Goal: Task Accomplishment & Management: Use online tool/utility

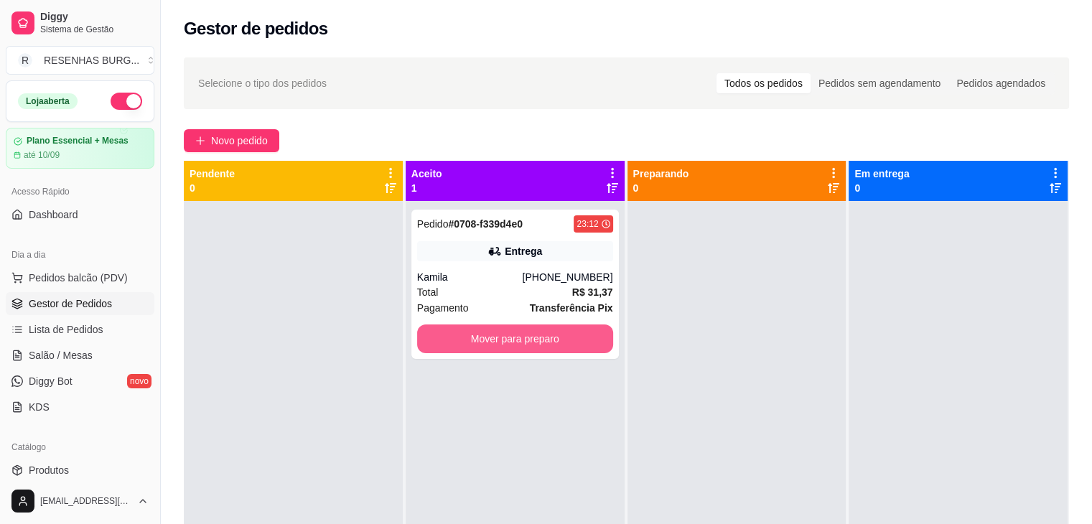
click at [494, 348] on button "Mover para preparo" at bounding box center [515, 339] width 196 height 29
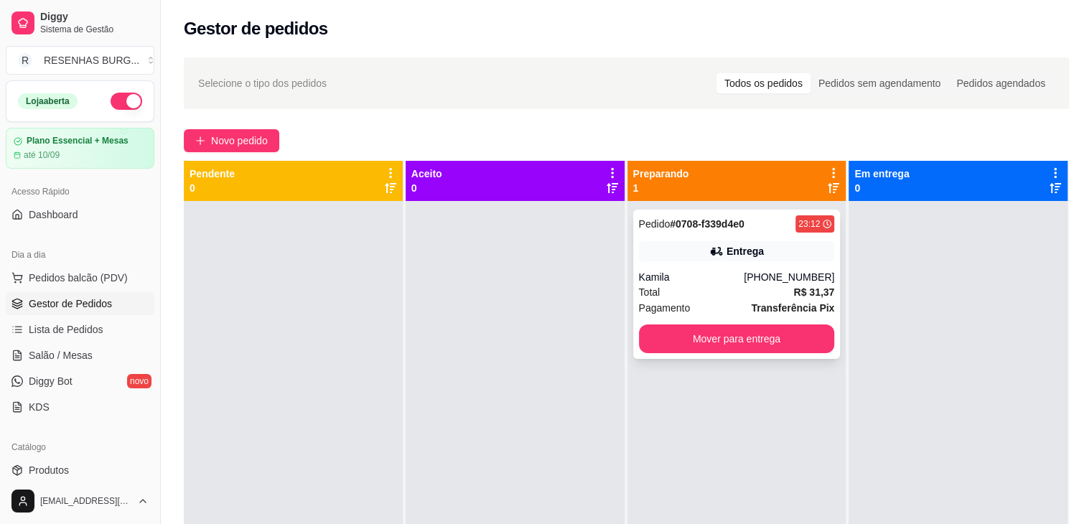
click at [732, 240] on div "Pedido # 0708-f339d4e0 23:12 Entrega Kamila [PHONE_NUMBER] Total R$ 31,37 Pagam…" at bounding box center [737, 284] width 208 height 149
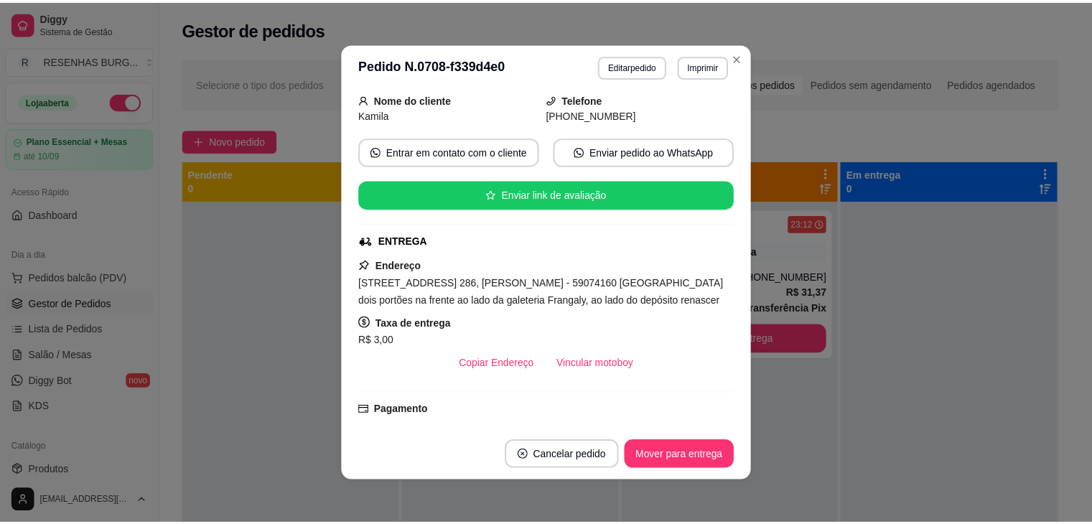
scroll to position [144, 0]
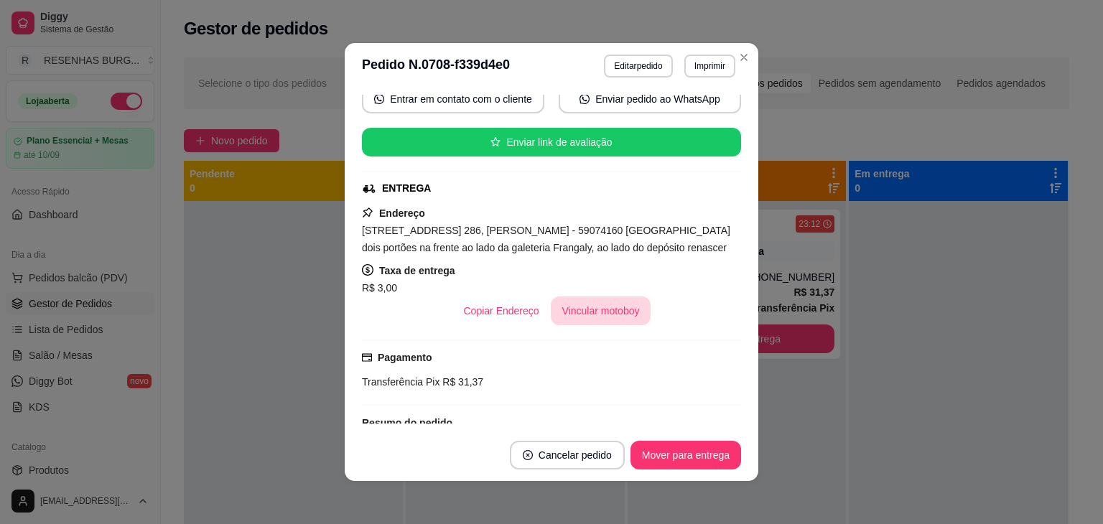
click at [598, 305] on button "Vincular motoboy" at bounding box center [601, 311] width 101 height 29
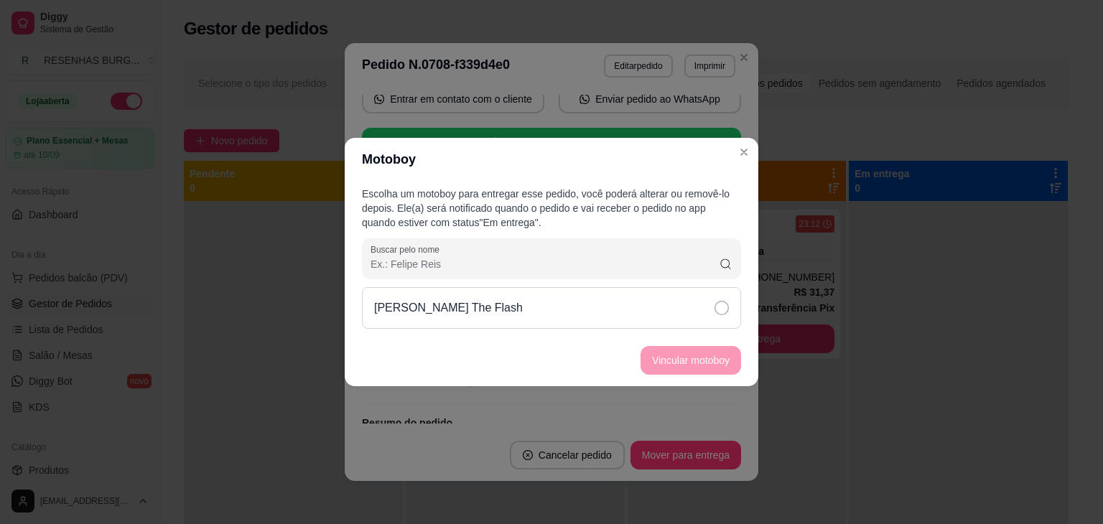
click at [705, 311] on div "[PERSON_NAME] The Flash" at bounding box center [551, 308] width 379 height 42
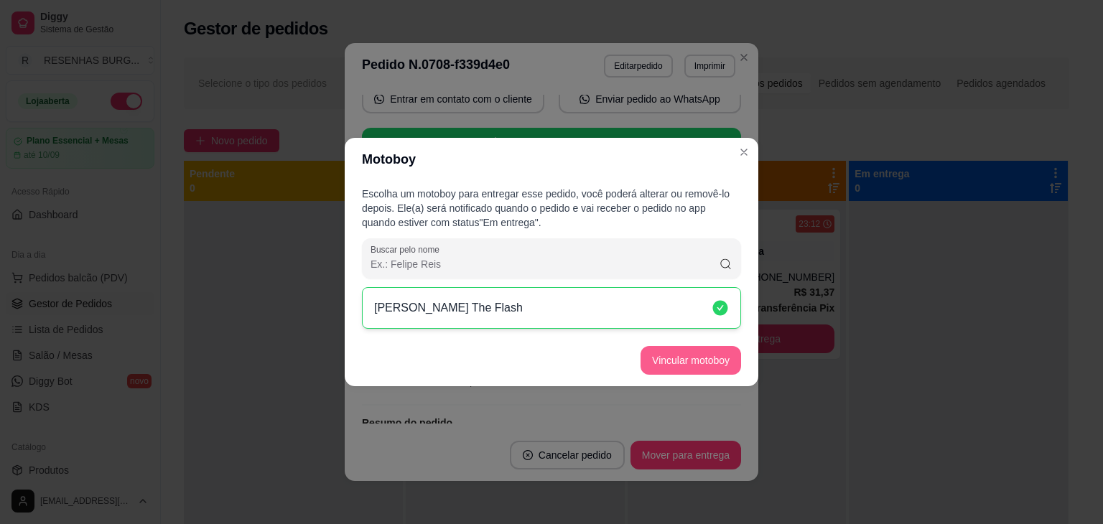
click at [715, 361] on button "Vincular motoboy" at bounding box center [691, 360] width 101 height 29
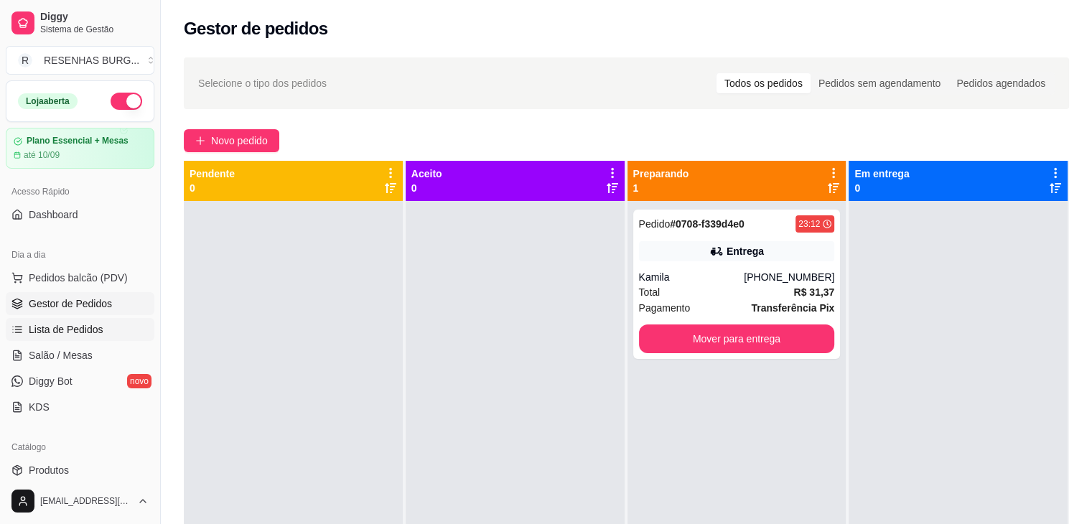
click at [63, 329] on span "Lista de Pedidos" at bounding box center [66, 329] width 75 height 14
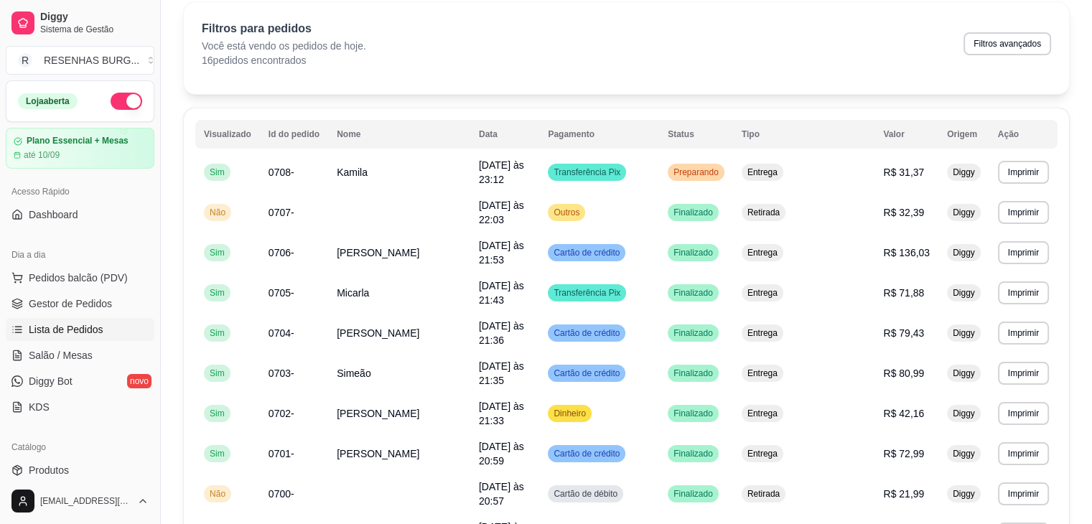
scroll to position [52, 0]
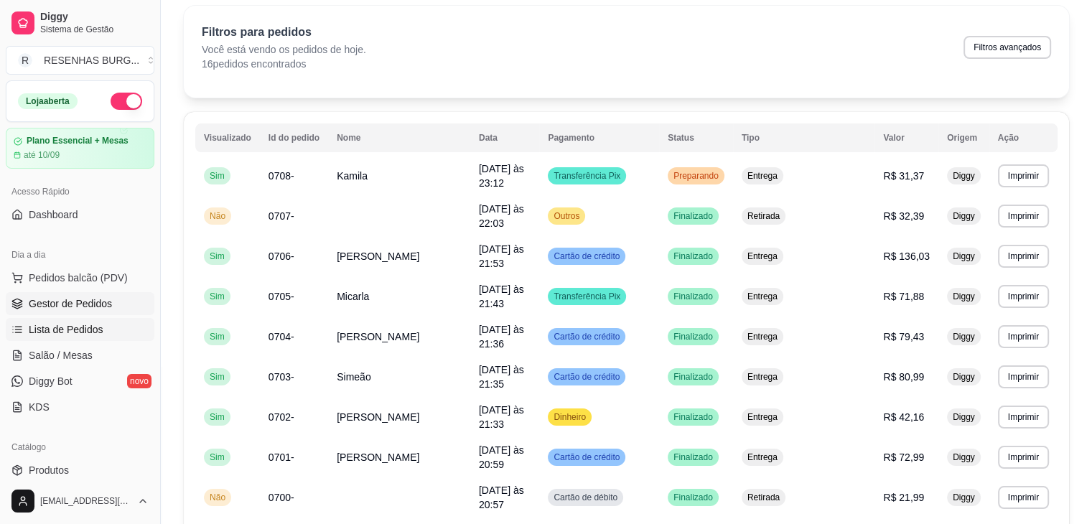
click at [64, 301] on span "Gestor de Pedidos" at bounding box center [70, 304] width 83 height 14
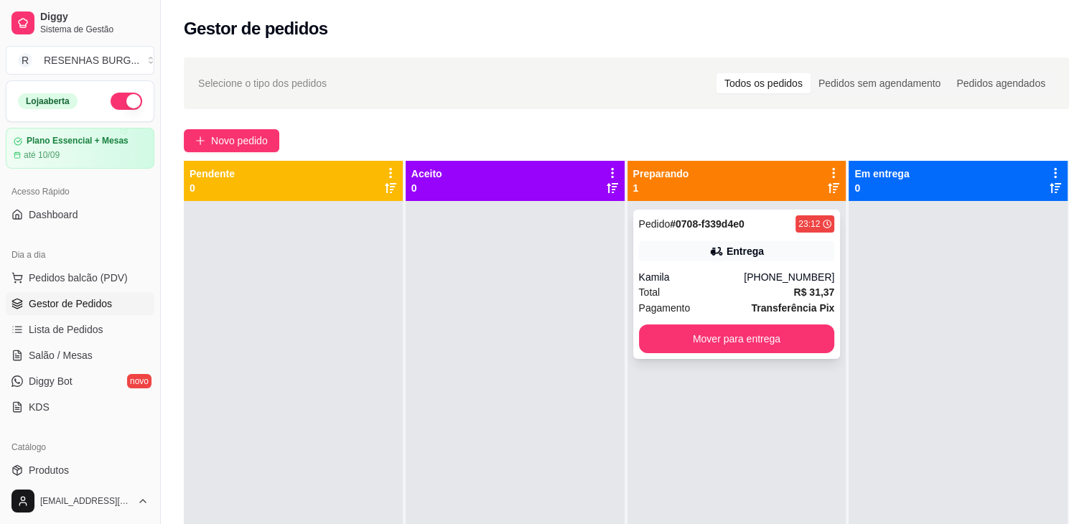
click at [735, 272] on div "Kamila" at bounding box center [692, 277] width 106 height 14
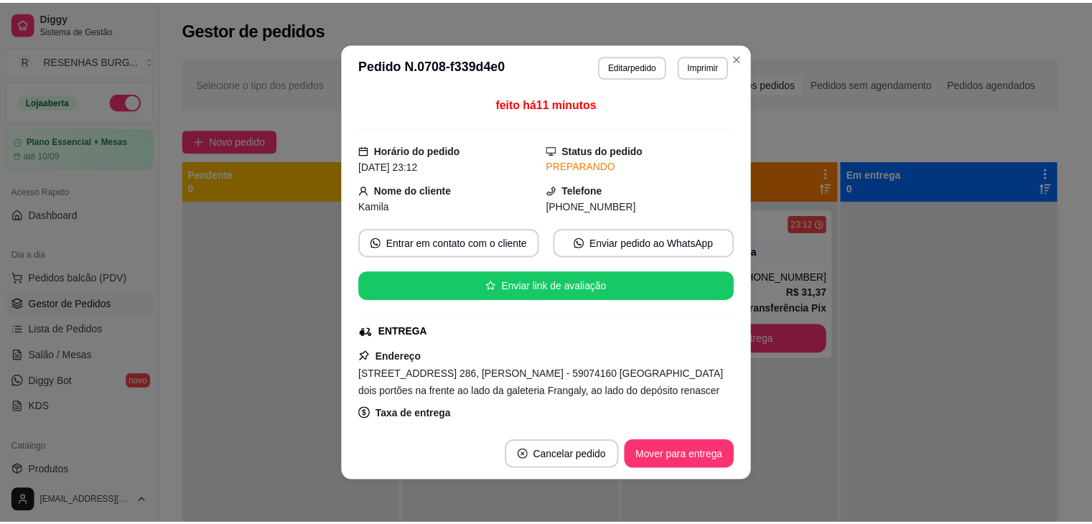
scroll to position [144, 0]
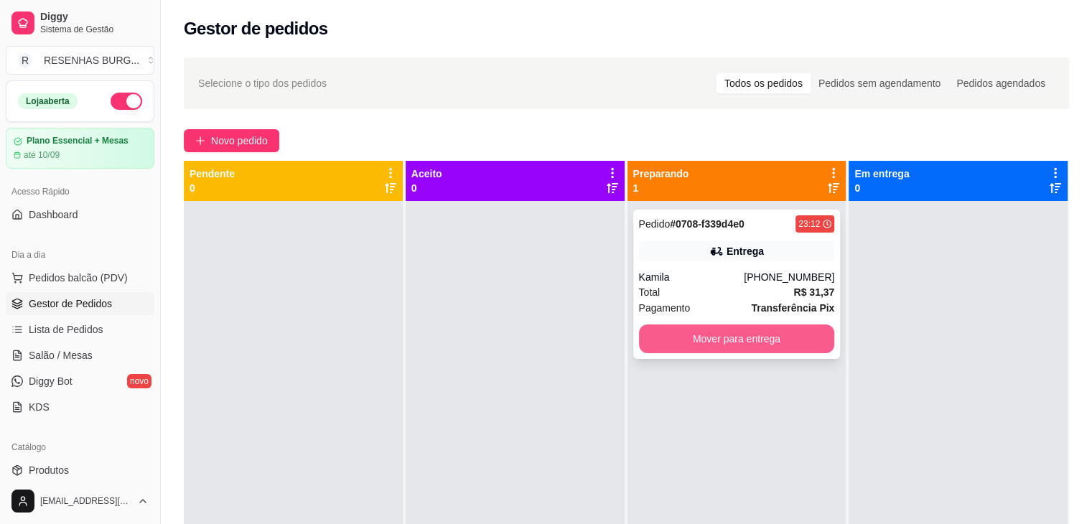
click at [771, 346] on button "Mover para entrega" at bounding box center [737, 339] width 196 height 29
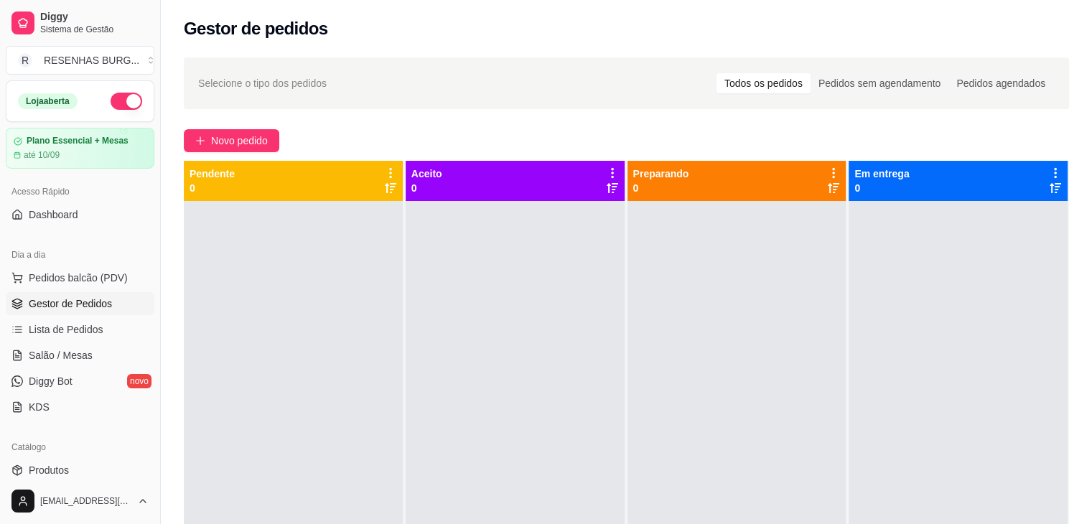
click at [116, 101] on button "button" at bounding box center [127, 101] width 32 height 17
